Goal: Leave review/rating

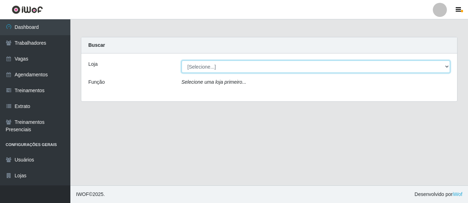
click at [199, 63] on select "[Selecione...] O Cestão - [GEOGRAPHIC_DATA]" at bounding box center [316, 67] width 269 height 12
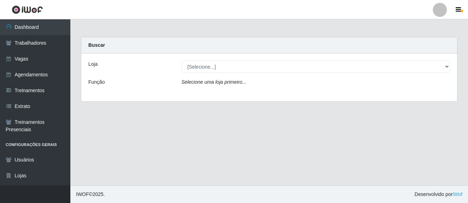
click at [204, 85] on div "Selecione uma loja primeiro..." at bounding box center [315, 83] width 279 height 10
click at [211, 60] on div "Loja [Selecione...] O Cestão - Bayeux Função Selecione uma loja primeiro..." at bounding box center [269, 77] width 376 height 48
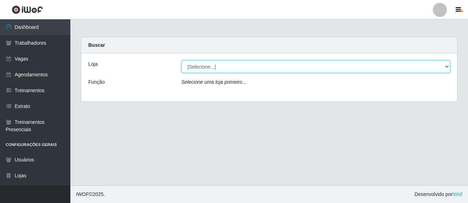
click at [216, 69] on select "[Selecione...] O Cestão - [GEOGRAPHIC_DATA]" at bounding box center [316, 67] width 269 height 12
select select "238"
click at [182, 61] on select "[Selecione...] O Cestão - [GEOGRAPHIC_DATA]" at bounding box center [316, 67] width 269 height 12
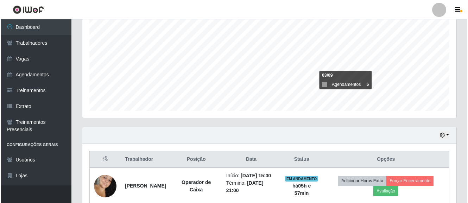
scroll to position [183, 0]
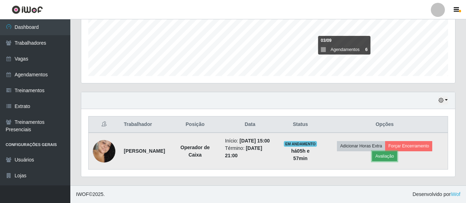
click at [397, 155] on button "Avaliação" at bounding box center [384, 156] width 25 height 10
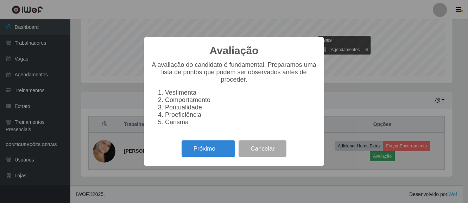
scroll to position [146, 371]
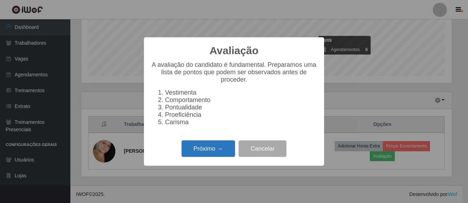
click at [208, 151] on button "Próximo →" at bounding box center [208, 148] width 53 height 17
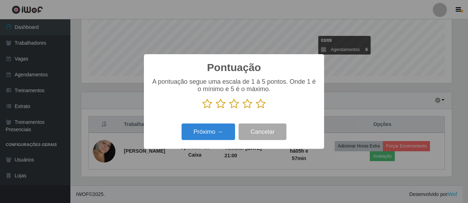
click at [262, 104] on icon at bounding box center [261, 104] width 10 height 11
click at [256, 109] on input "radio" at bounding box center [256, 109] width 0 height 0
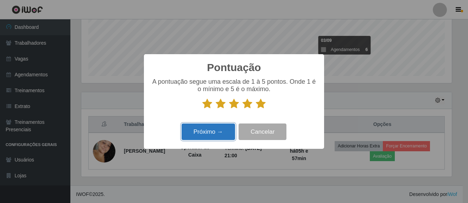
click at [215, 138] on button "Próximo →" at bounding box center [208, 132] width 53 height 17
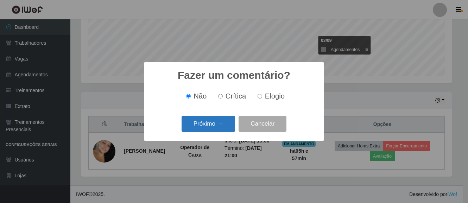
click at [221, 119] on button "Próximo →" at bounding box center [208, 124] width 53 height 17
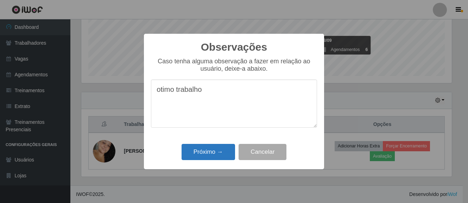
type textarea "otimo trabalho"
click at [214, 156] on button "Próximo →" at bounding box center [208, 152] width 53 height 17
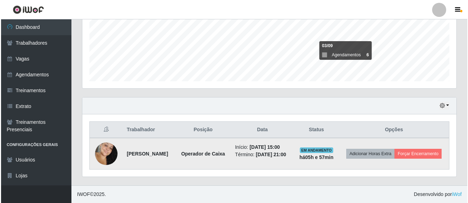
scroll to position [176, 0]
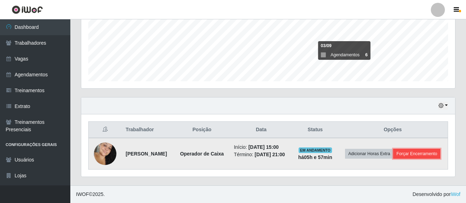
click at [403, 156] on button "Forçar Encerramento" at bounding box center [416, 154] width 47 height 10
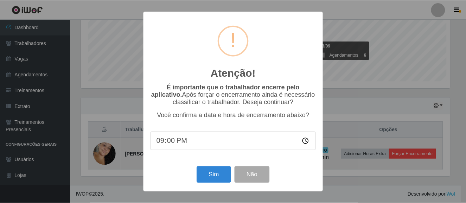
scroll to position [146, 371]
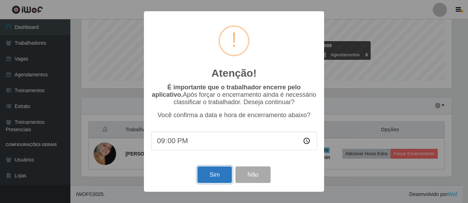
click at [215, 176] on button "Sim" at bounding box center [214, 174] width 34 height 17
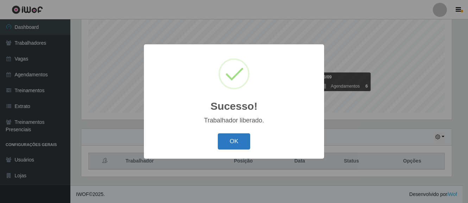
click at [230, 141] on button "OK" at bounding box center [234, 141] width 33 height 17
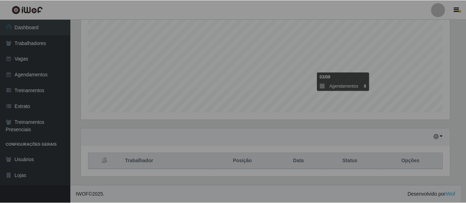
scroll to position [146, 374]
